Goal: Task Accomplishment & Management: Use online tool/utility

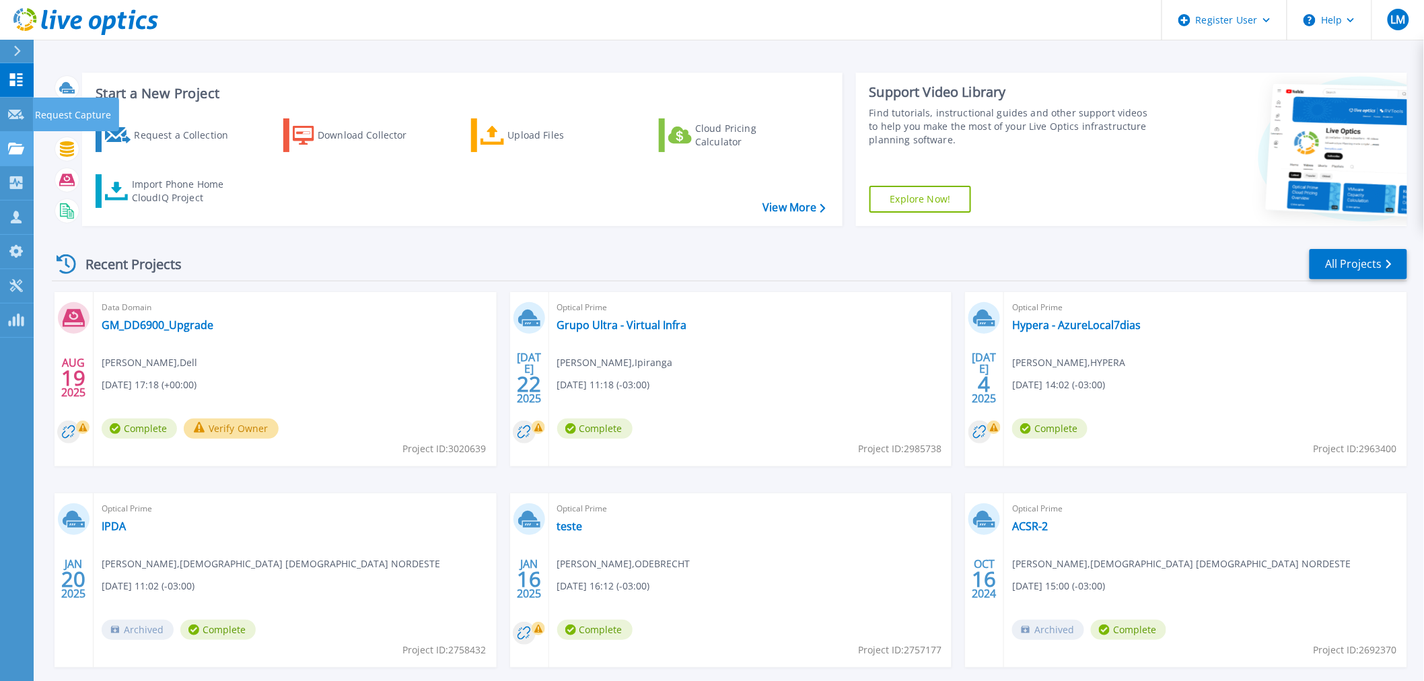
click at [15, 138] on link "Projects Projects" at bounding box center [17, 149] width 34 height 34
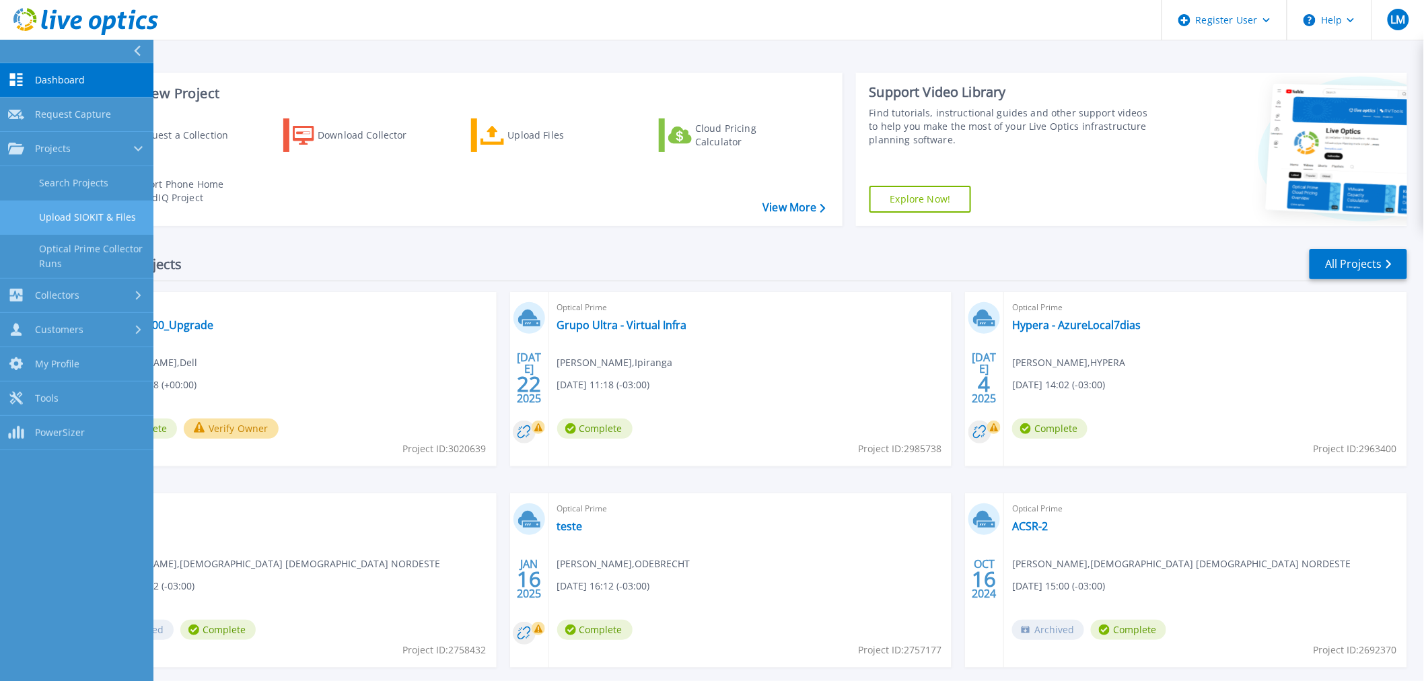
click at [83, 211] on link "Upload SIOKIT & Files" at bounding box center [76, 218] width 153 height 34
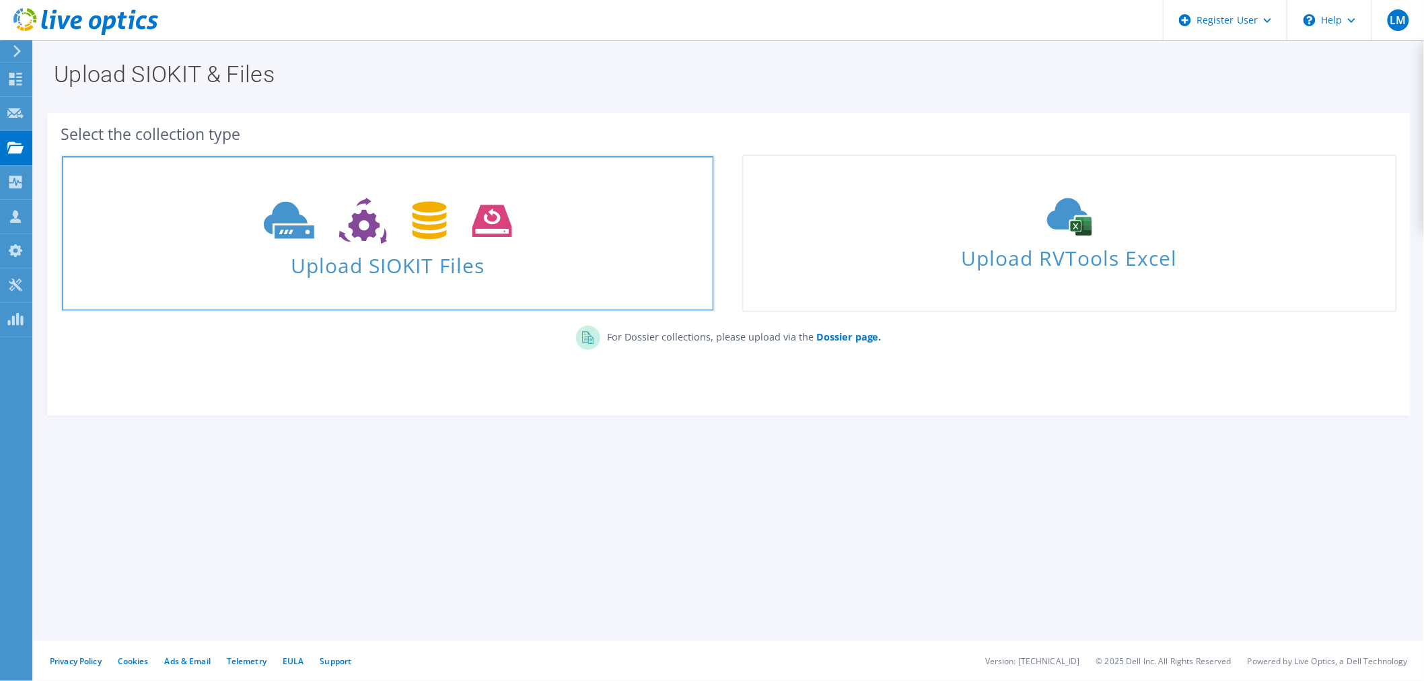
click at [232, 232] on span at bounding box center [388, 219] width 652 height 57
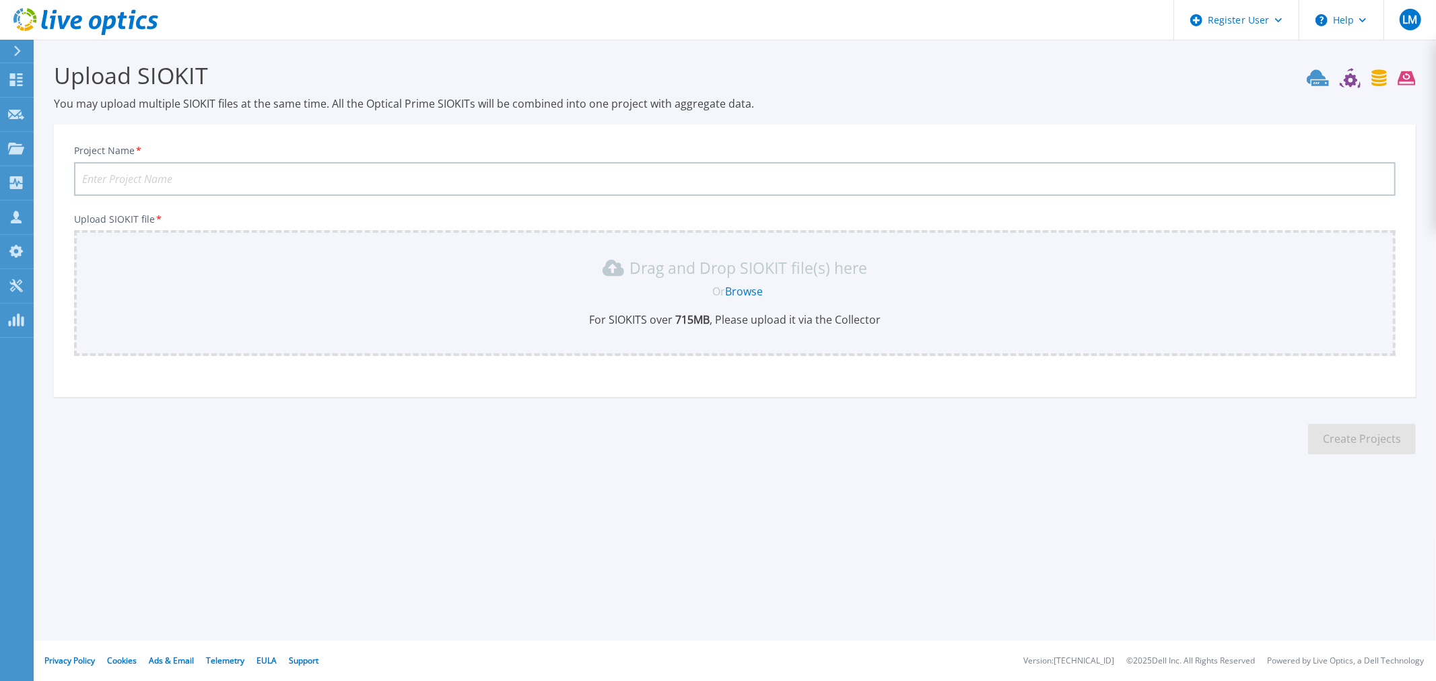
click at [149, 184] on input "Project Name *" at bounding box center [734, 179] width 1321 height 34
type input "Banco Mercedes-Benz"
click at [739, 294] on link "Browse" at bounding box center [744, 291] width 38 height 15
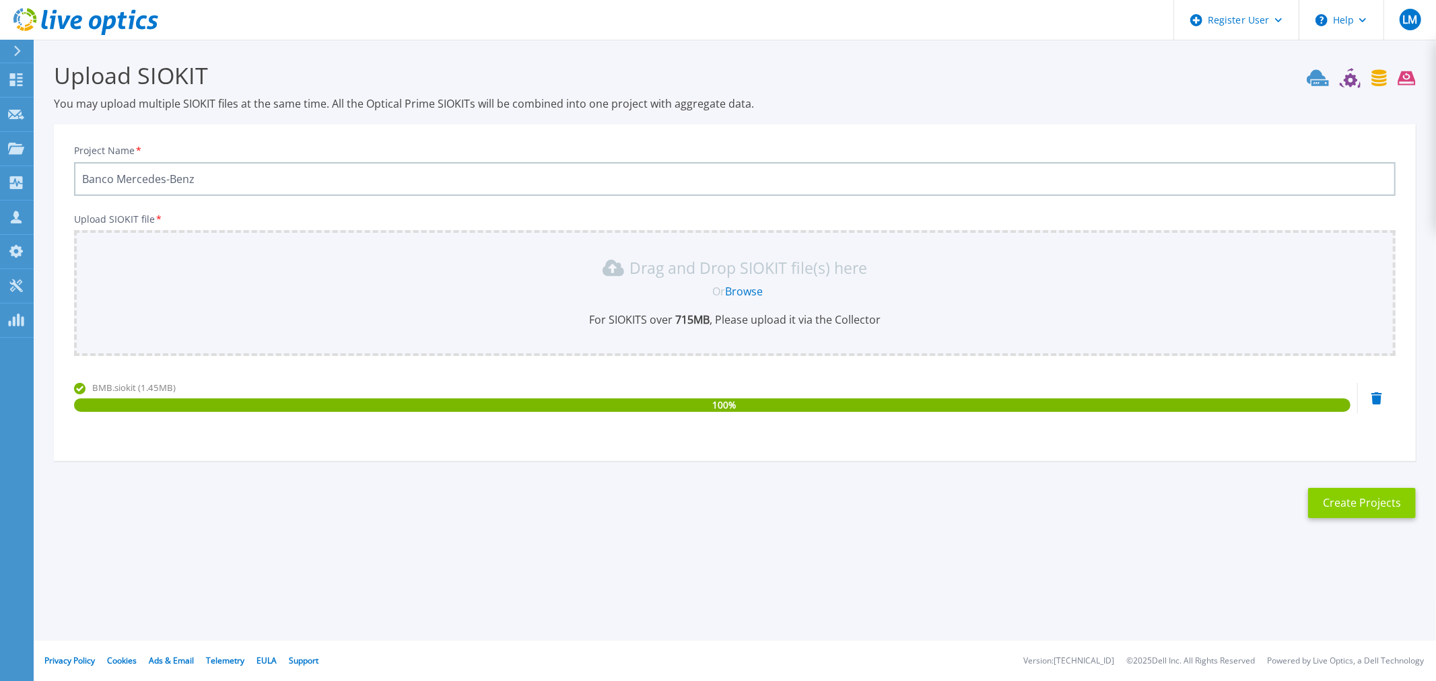
click at [1353, 501] on button "Create Projects" at bounding box center [1362, 503] width 108 height 30
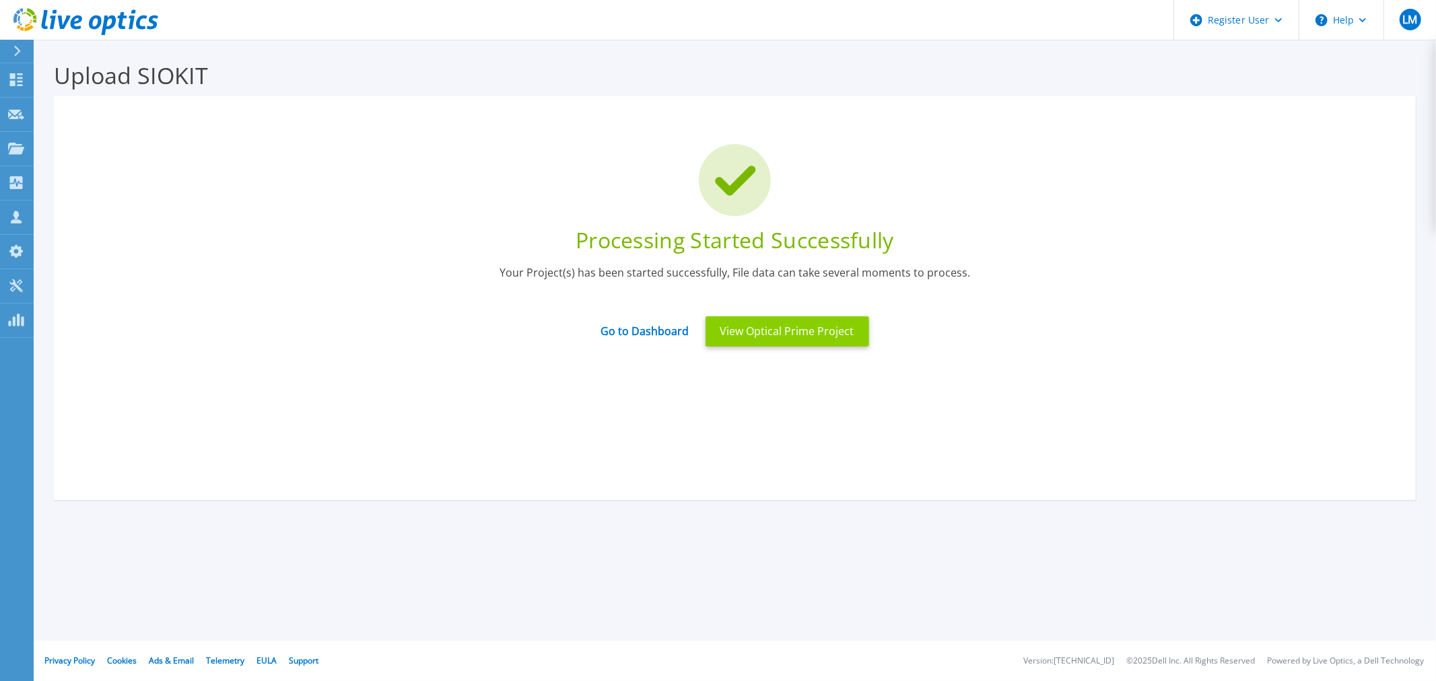
click at [745, 335] on button "View Optical Prime Project" at bounding box center [788, 331] width 164 height 30
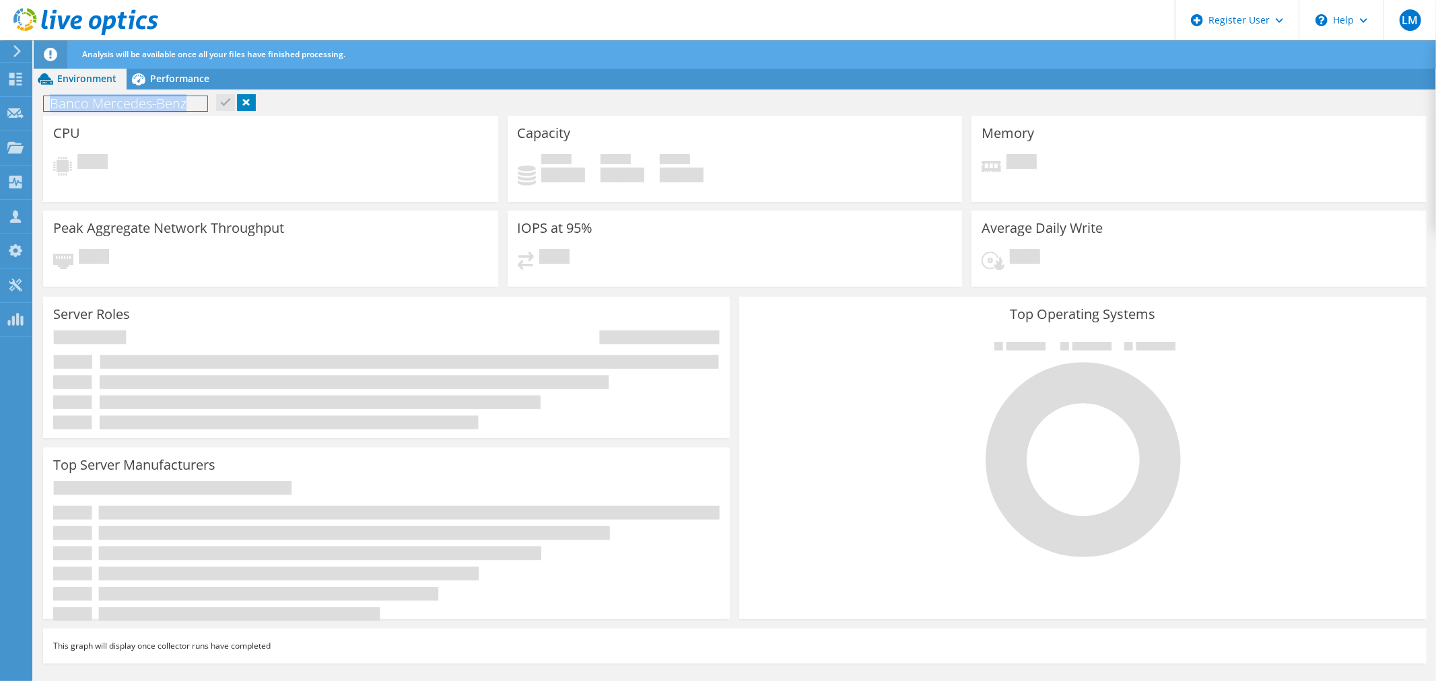
drag, startPoint x: 53, startPoint y: 103, endPoint x: 184, endPoint y: 108, distance: 131.4
click at [184, 108] on h1 "Banco Mercedes-Benz" at bounding box center [126, 103] width 164 height 15
click at [182, 144] on div "CPU Pending" at bounding box center [270, 159] width 455 height 86
drag, startPoint x: 52, startPoint y: 99, endPoint x: 92, endPoint y: 143, distance: 60.0
click at [92, 143] on div "Environment Performance Upgrades Banco Mercedes-Benz Print" at bounding box center [735, 388] width 1402 height 641
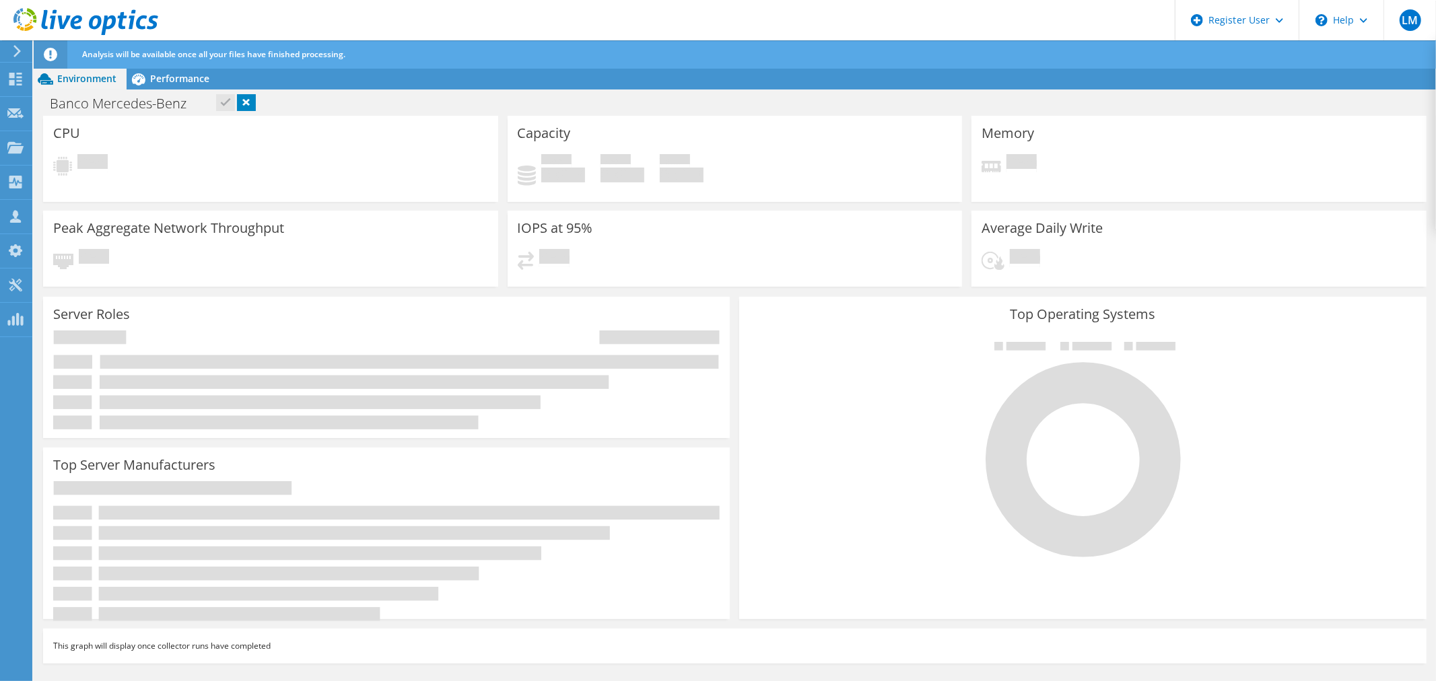
click at [81, 137] on div "CPU Pending" at bounding box center [270, 159] width 455 height 86
click at [67, 135] on h3 "CPU" at bounding box center [66, 133] width 27 height 15
click at [535, 139] on h3 "Capacity" at bounding box center [544, 133] width 53 height 15
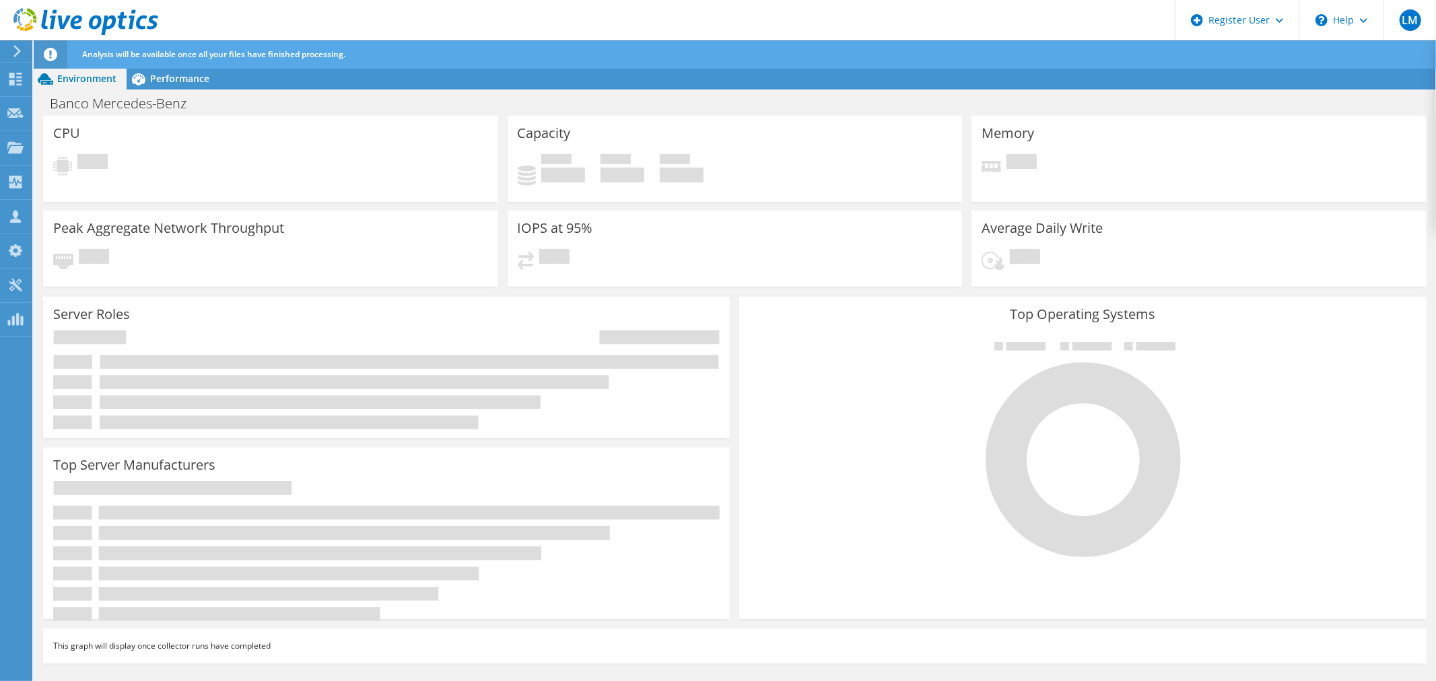
click at [106, 78] on span "Environment" at bounding box center [86, 78] width 59 height 13
click at [145, 75] on icon at bounding box center [139, 79] width 24 height 24
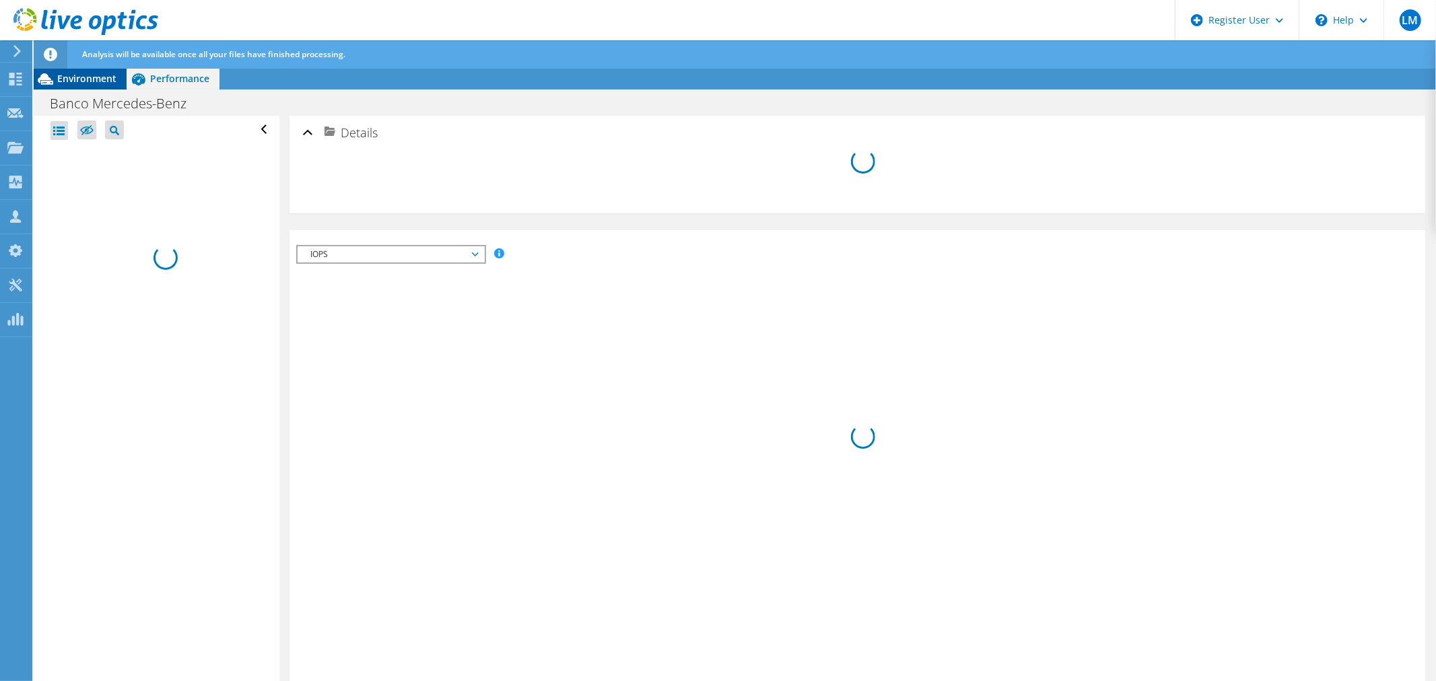
click at [105, 74] on span "Environment" at bounding box center [86, 78] width 59 height 13
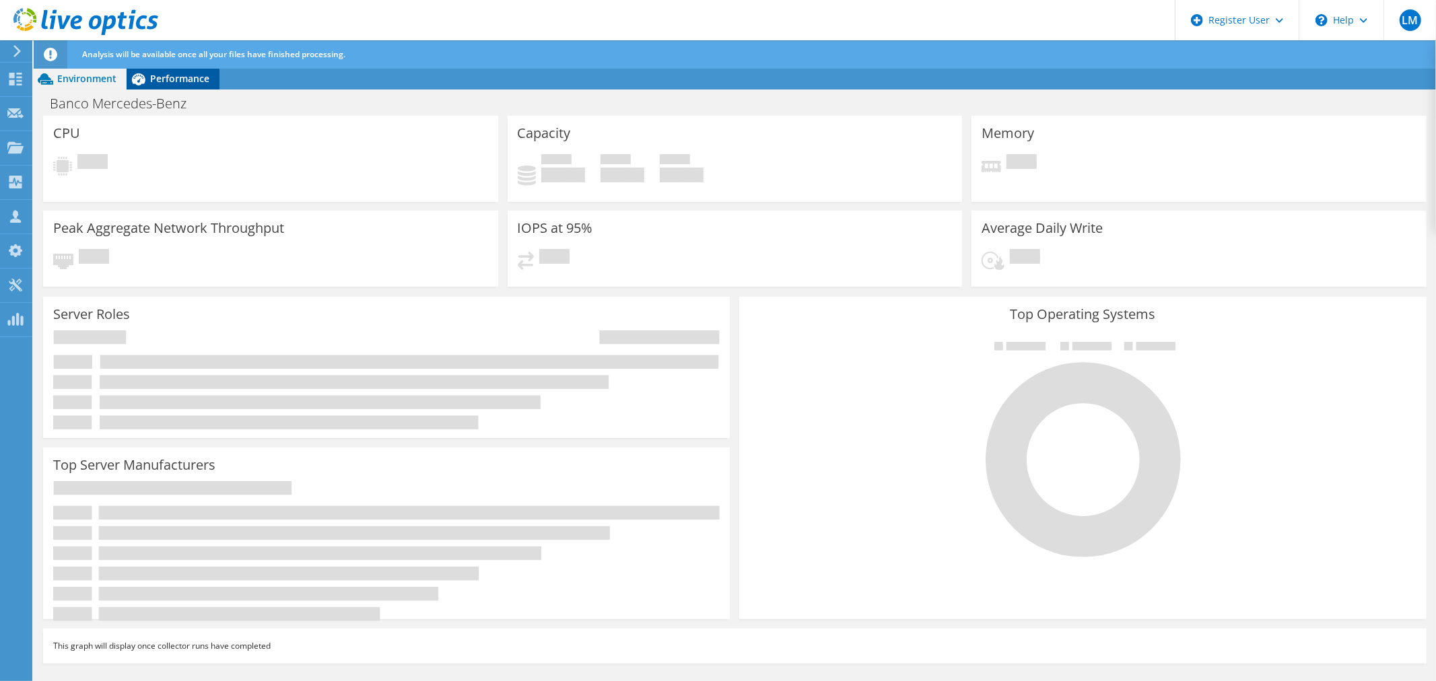
click at [147, 75] on icon at bounding box center [139, 79] width 24 height 24
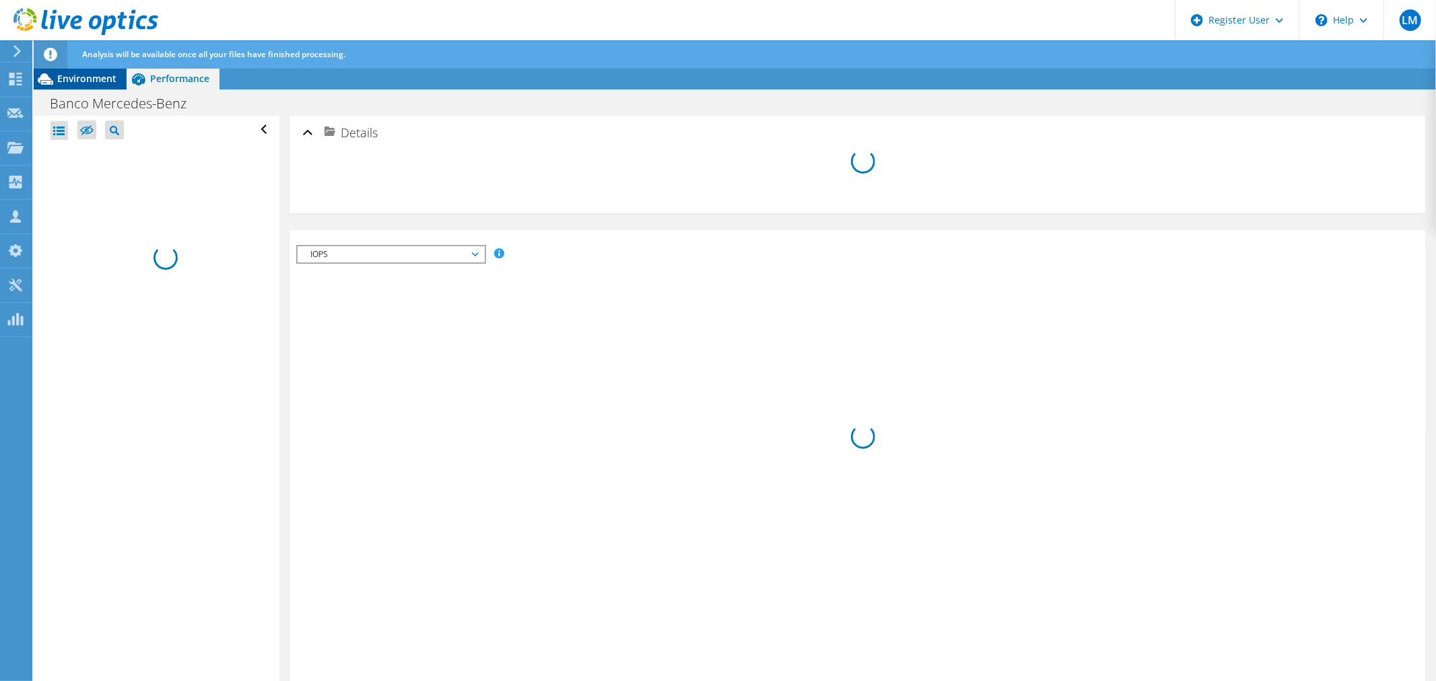
click at [61, 79] on span "Environment" at bounding box center [86, 78] width 59 height 13
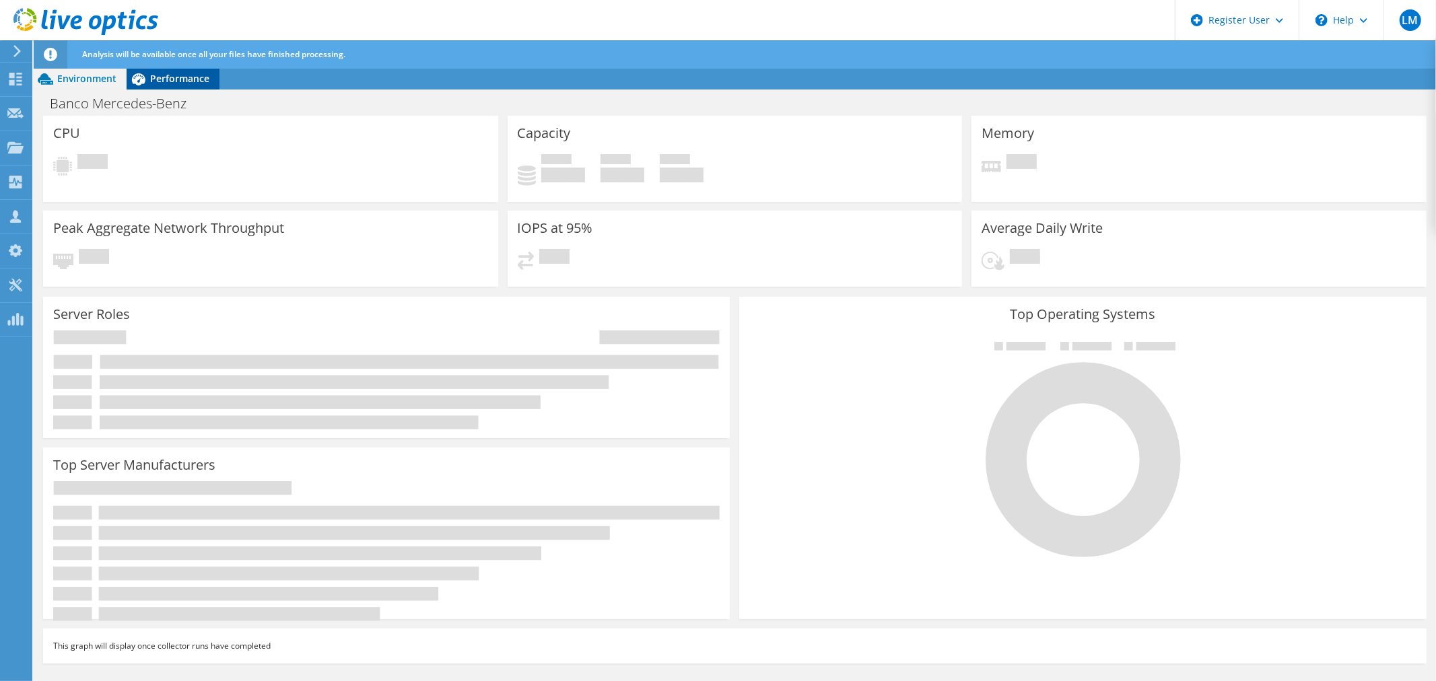
click at [137, 84] on icon at bounding box center [138, 79] width 13 height 12
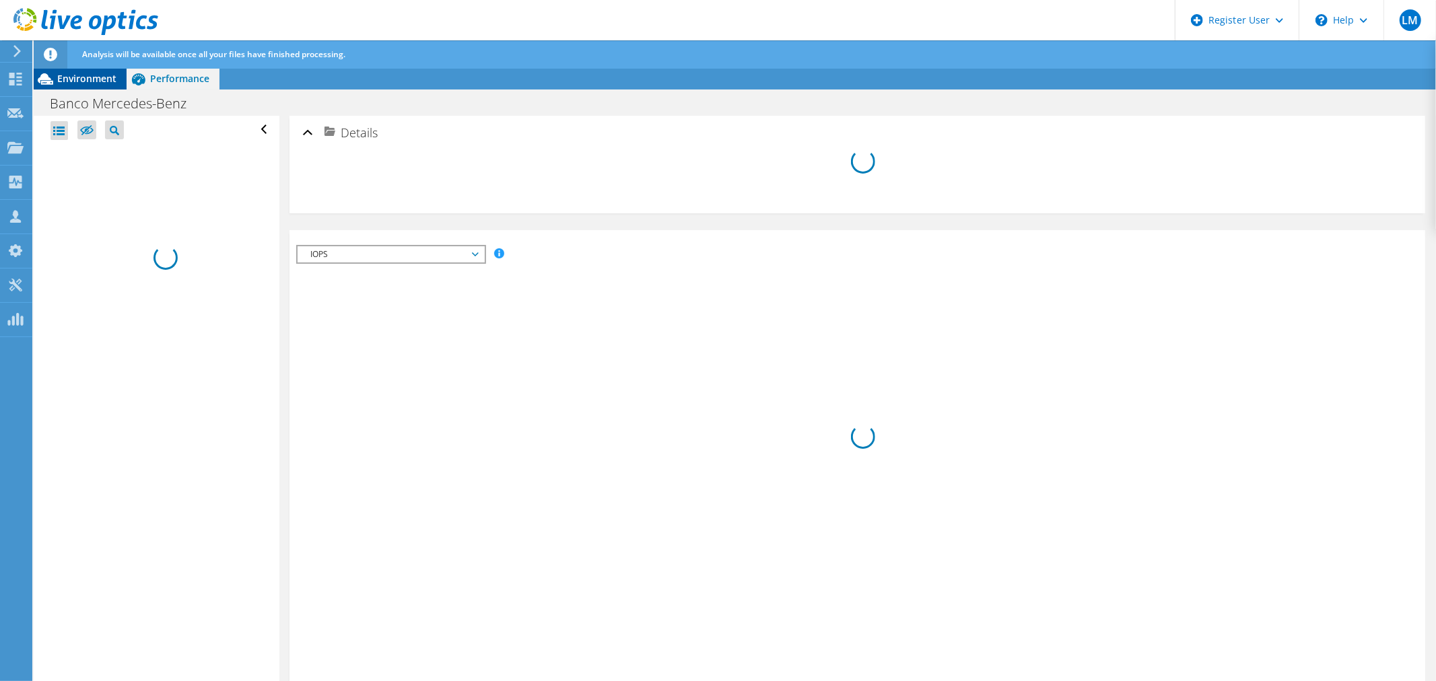
click at [64, 81] on span "Environment" at bounding box center [86, 78] width 59 height 13
